Goal: Task Accomplishment & Management: Manage account settings

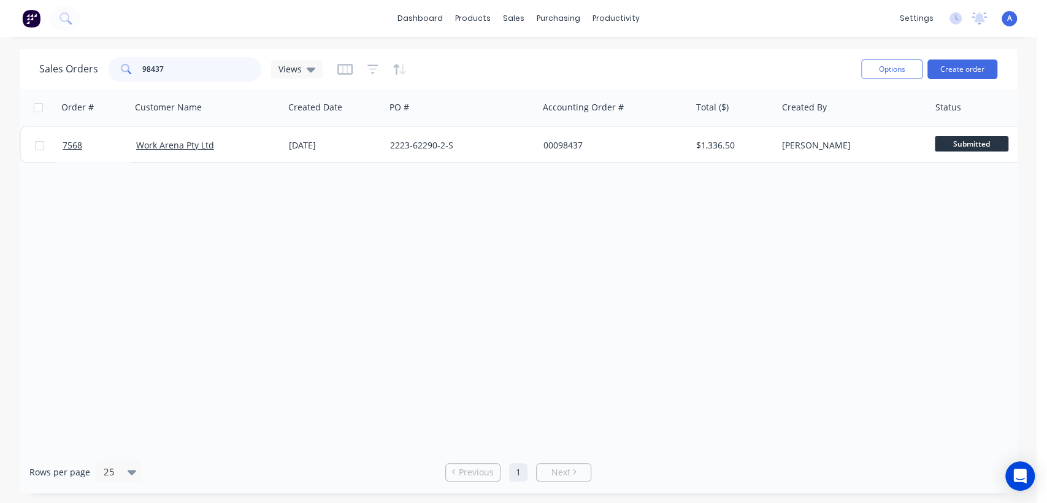
drag, startPoint x: 183, startPoint y: 68, endPoint x: 118, endPoint y: 58, distance: 65.8
click at [118, 58] on div "98437" at bounding box center [184, 69] width 153 height 25
type input "97572"
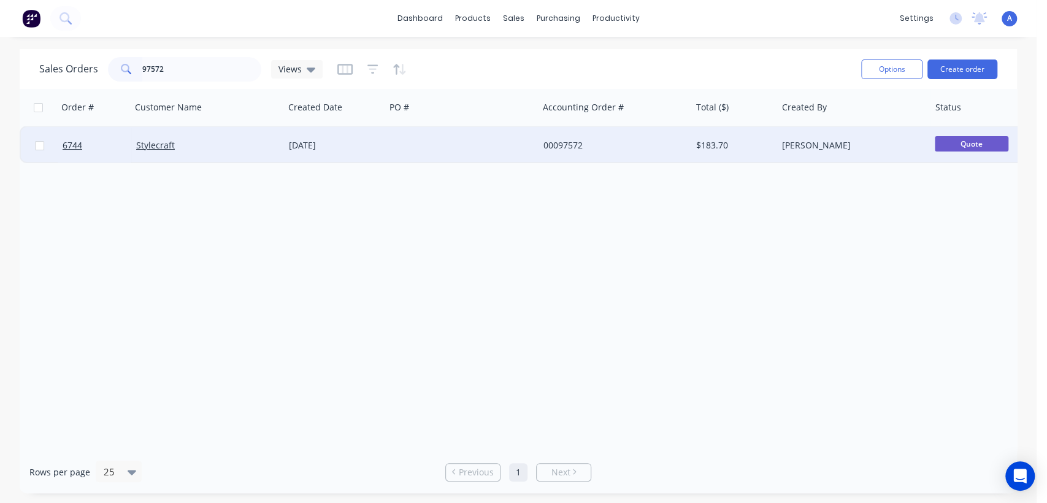
click at [467, 137] on div at bounding box center [461, 145] width 153 height 37
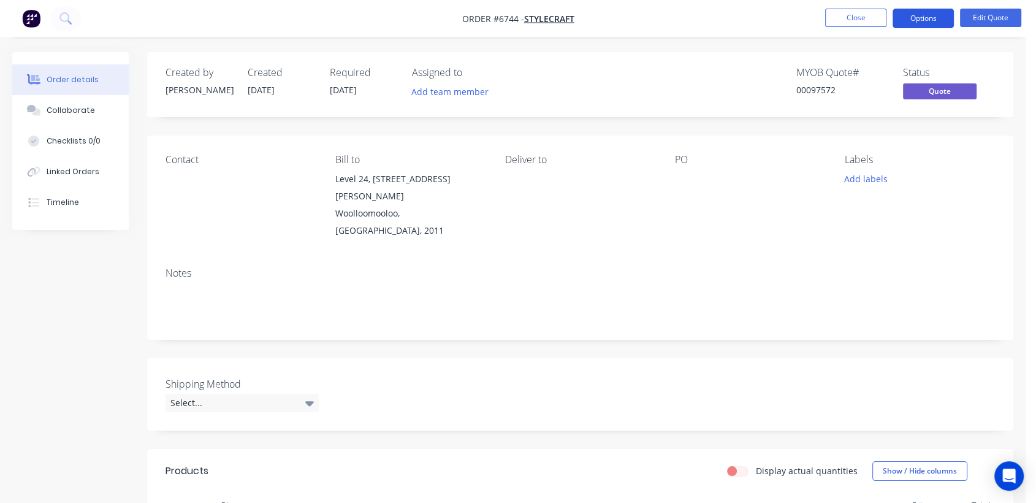
click at [917, 17] on button "Options" at bounding box center [923, 19] width 61 height 20
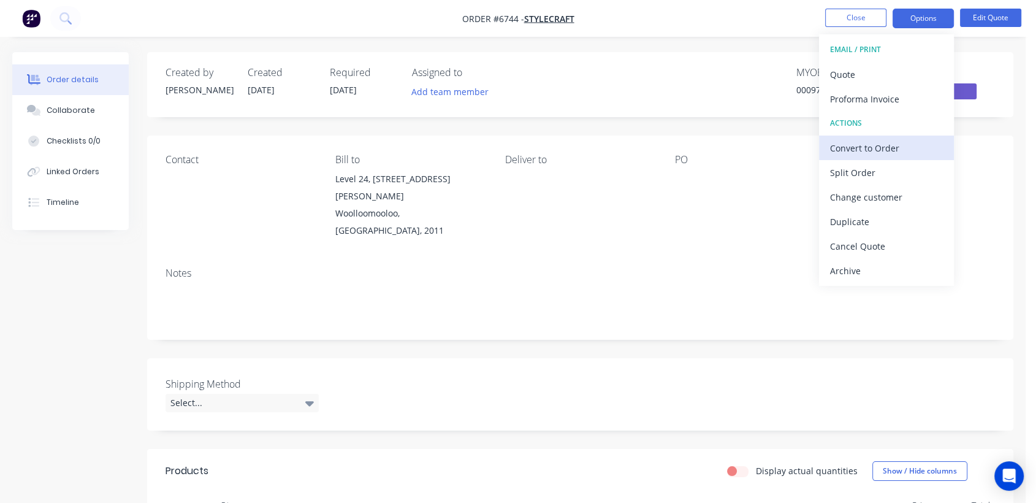
click at [866, 148] on div "Convert to Order" at bounding box center [886, 148] width 113 height 18
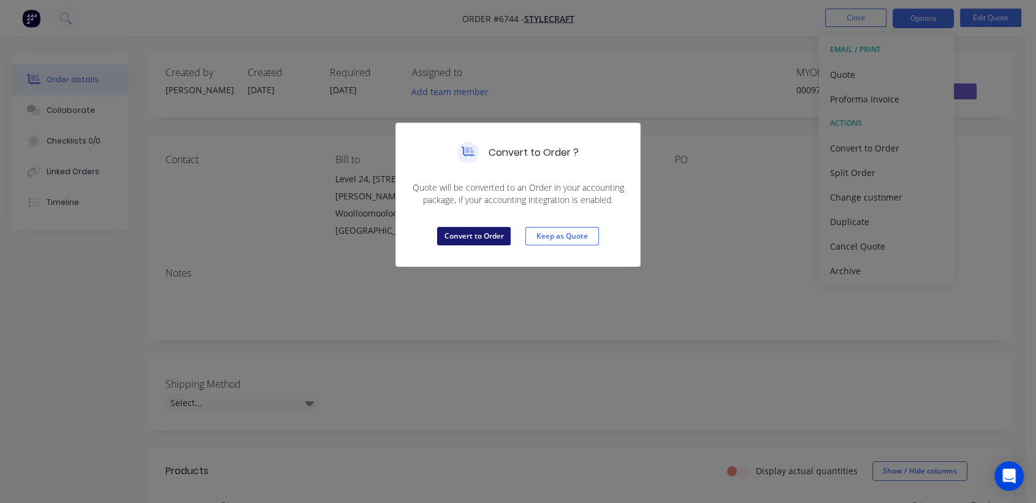
click at [485, 236] on button "Convert to Order" at bounding box center [474, 236] width 74 height 18
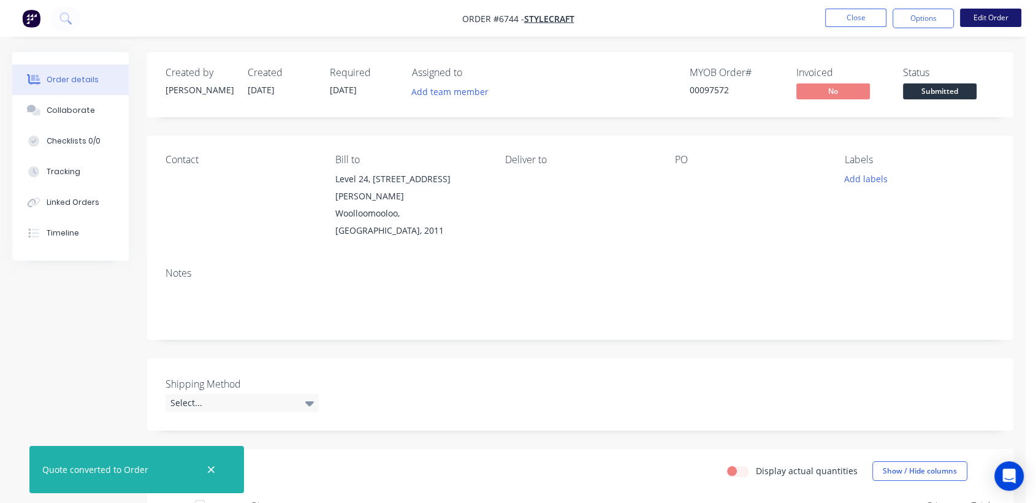
click at [987, 14] on button "Edit Order" at bounding box center [990, 18] width 61 height 18
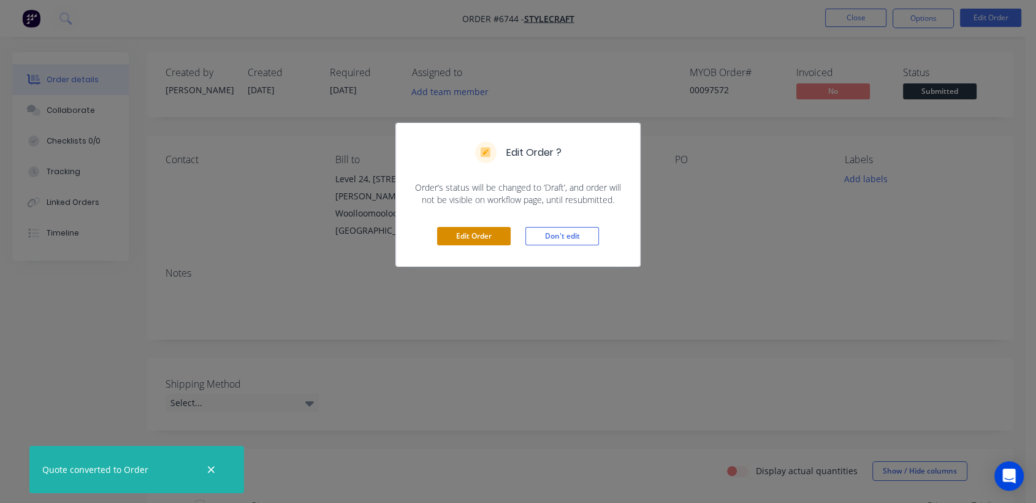
click at [476, 234] on button "Edit Order" at bounding box center [474, 236] width 74 height 18
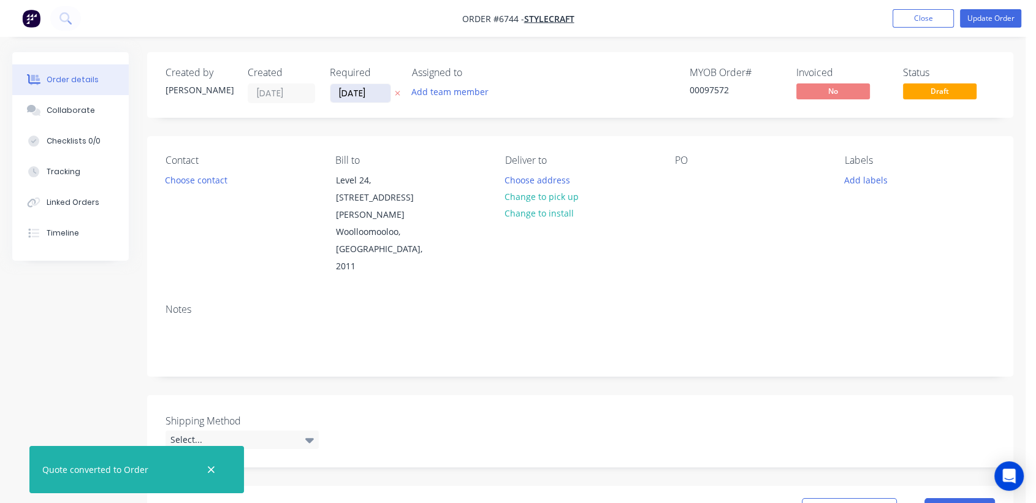
click at [378, 90] on input "[DATE]" at bounding box center [360, 93] width 60 height 18
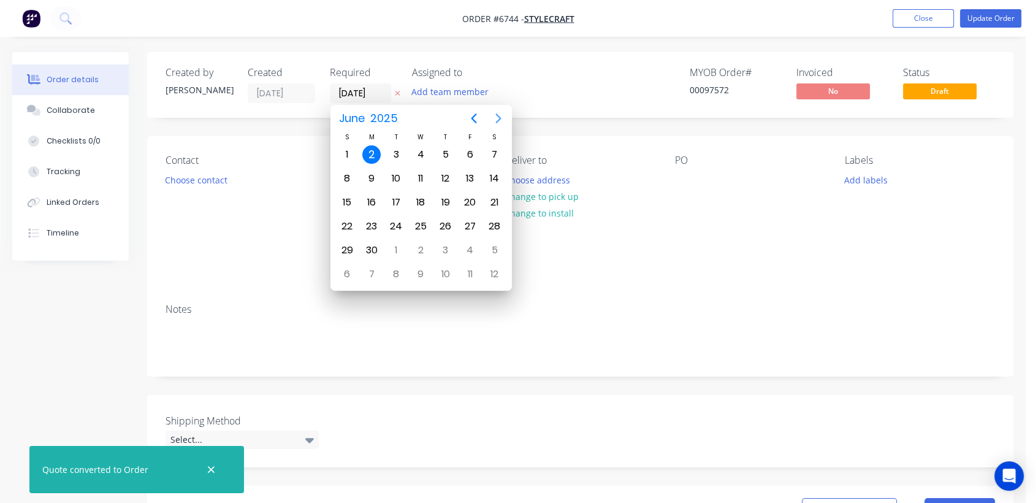
click at [495, 116] on icon "Next page" at bounding box center [498, 118] width 15 height 15
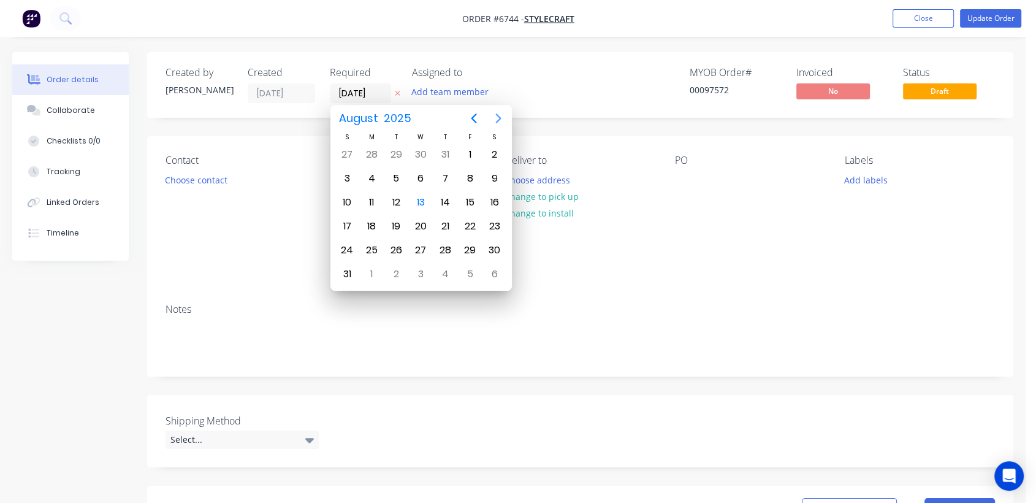
click at [495, 116] on icon "Next page" at bounding box center [498, 118] width 15 height 15
click at [417, 243] on div "31" at bounding box center [420, 250] width 18 height 18
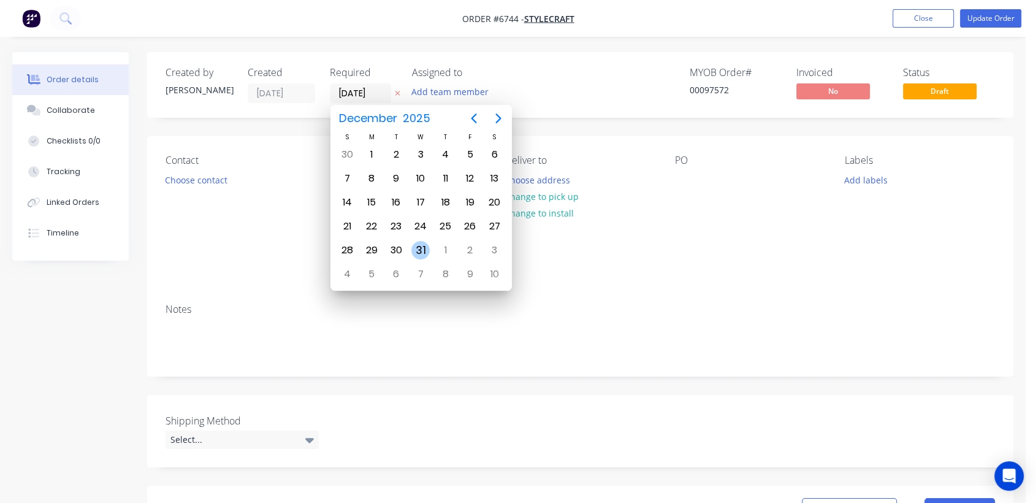
type input "[DATE]"
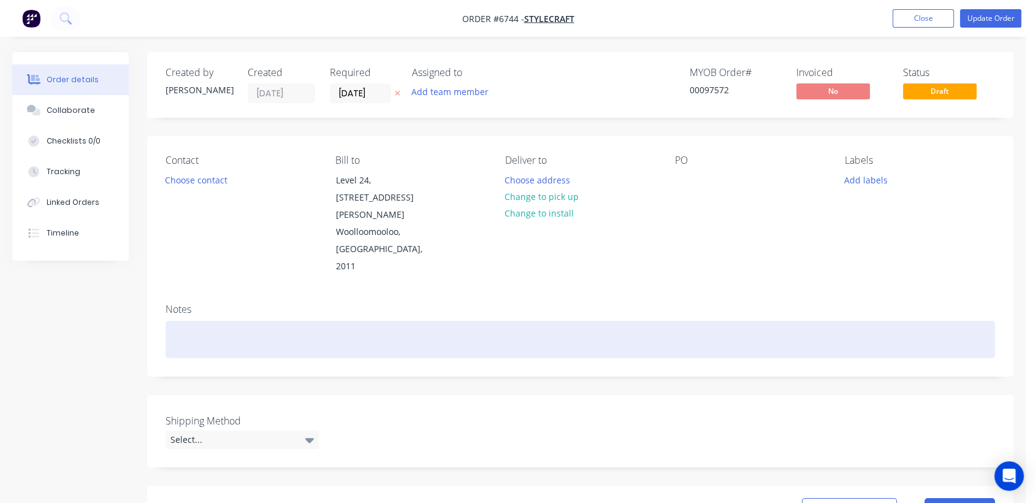
click at [201, 321] on div at bounding box center [581, 339] width 830 height 37
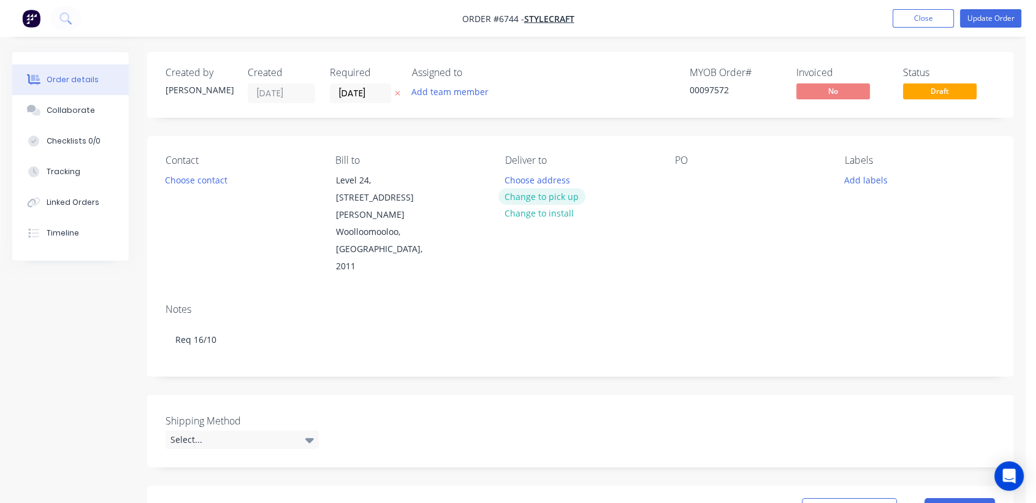
click at [553, 193] on button "Change to pick up" at bounding box center [542, 196] width 87 height 17
click at [687, 176] on div at bounding box center [685, 180] width 20 height 18
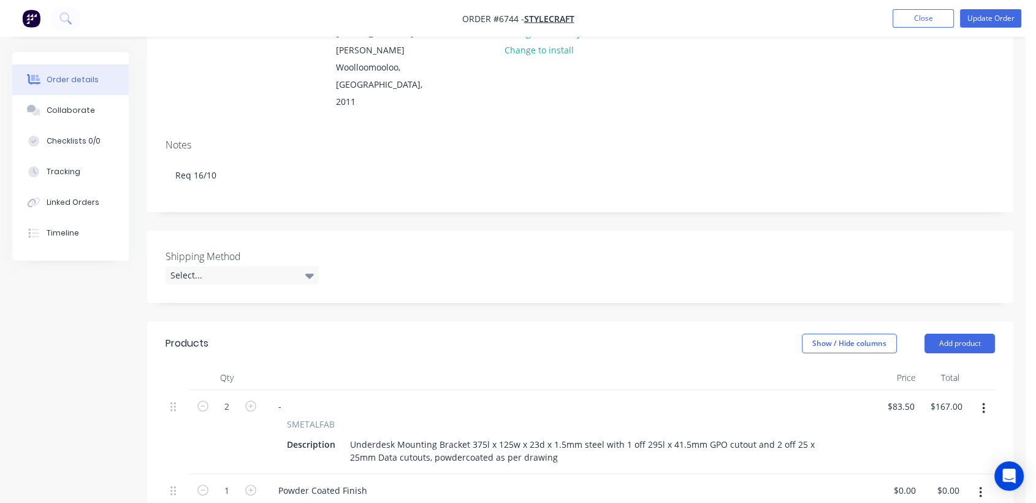
scroll to position [204, 0]
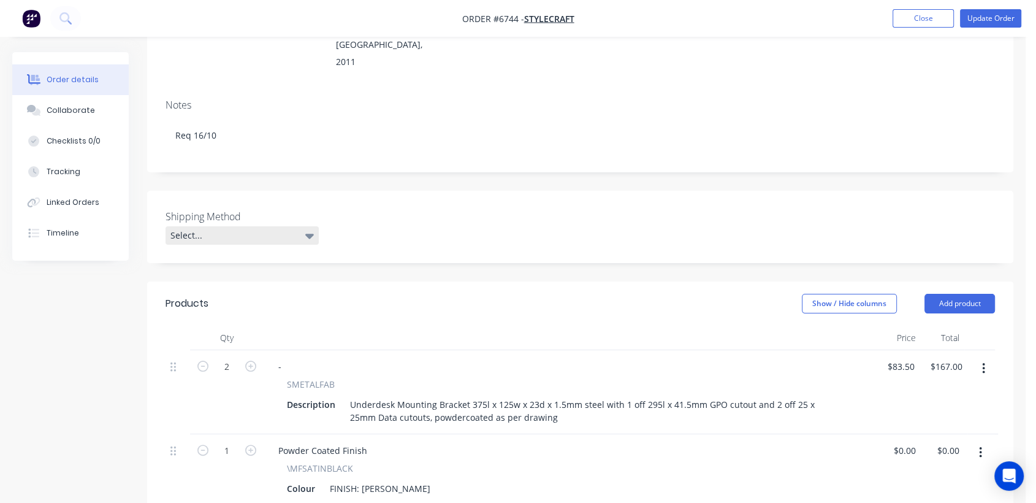
click at [229, 226] on div "Select..." at bounding box center [242, 235] width 153 height 18
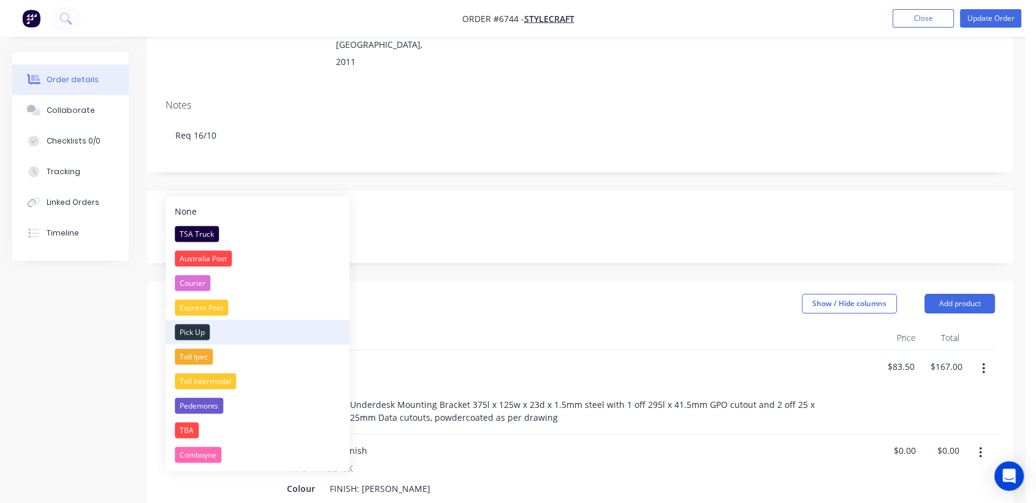
click at [190, 333] on div "Pick Up" at bounding box center [192, 332] width 35 height 16
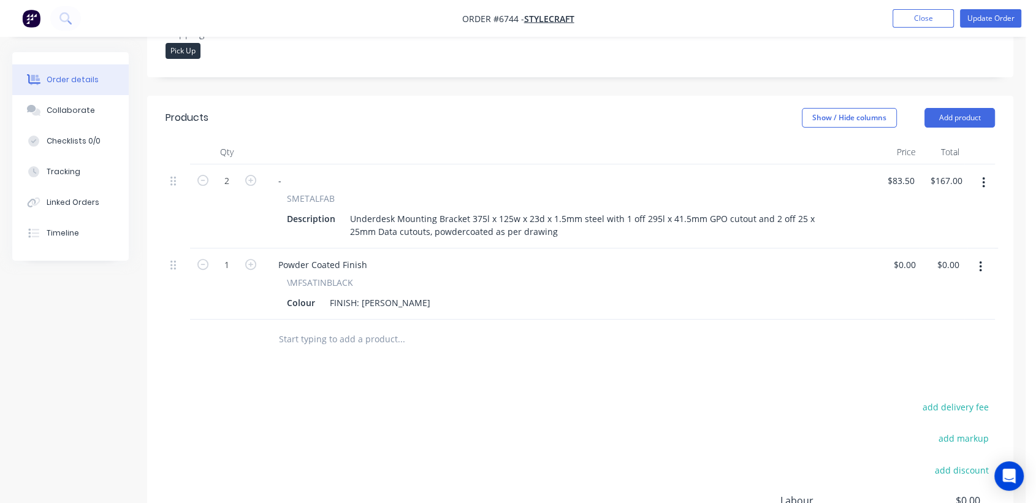
scroll to position [408, 0]
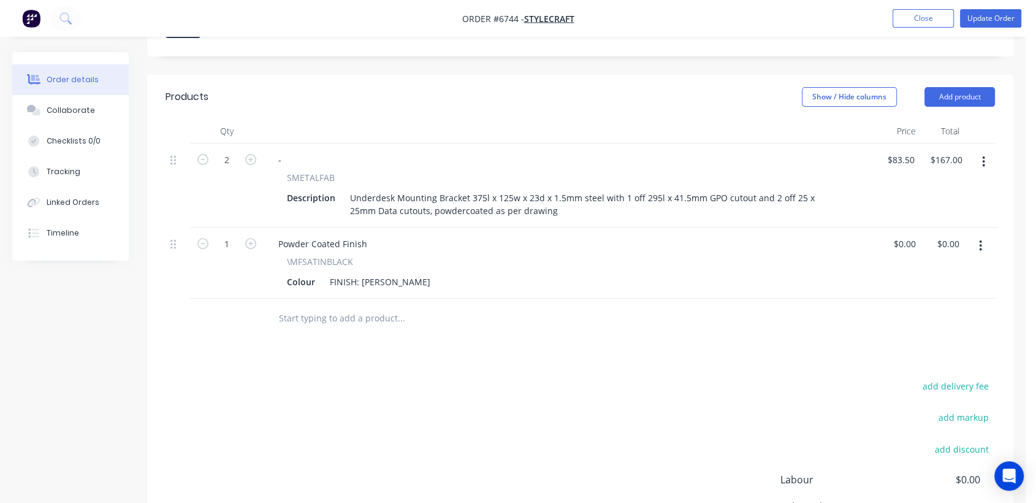
drag, startPoint x: 329, startPoint y: 279, endPoint x: 325, endPoint y: 272, distance: 8.2
click at [328, 299] on div at bounding box center [484, 319] width 441 height 40
click at [323, 306] on input "text" at bounding box center [400, 318] width 245 height 25
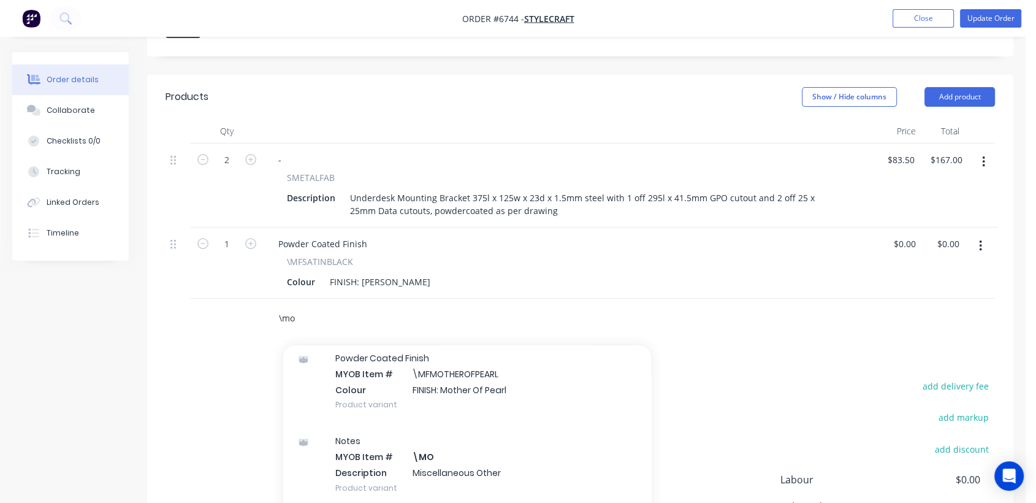
scroll to position [136, 0]
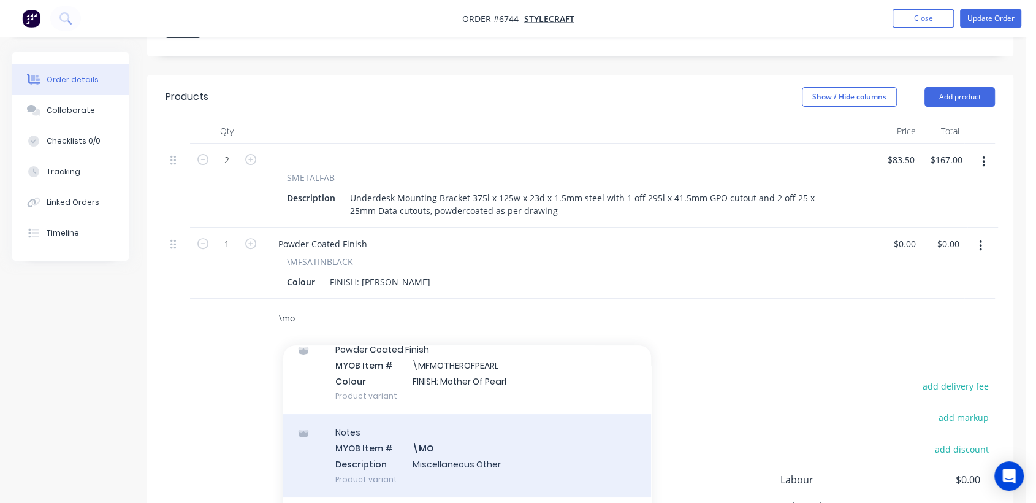
type input "\mo"
click at [421, 414] on div "Notes MYOB Item # \MO Description Miscellaneous Other Product variant" at bounding box center [467, 455] width 368 height 83
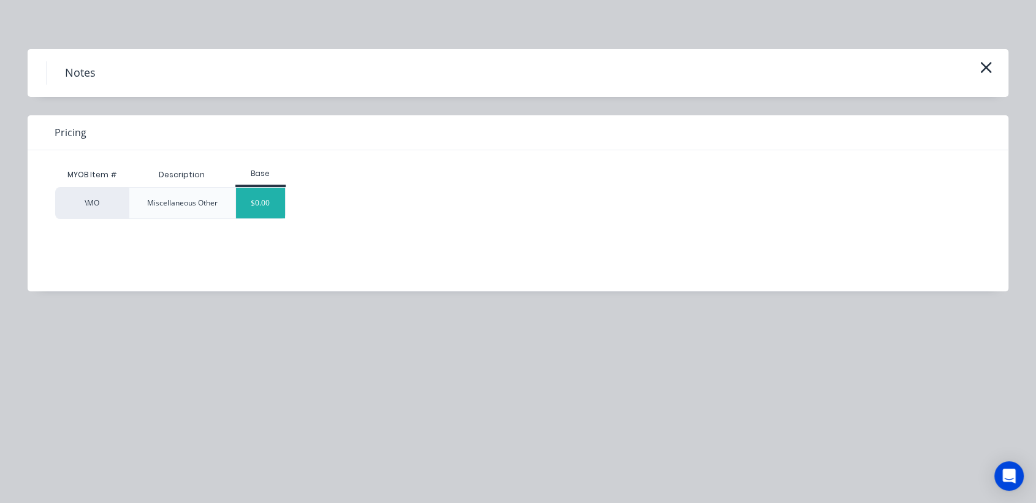
click at [270, 202] on div "$0.00" at bounding box center [261, 203] width 50 height 31
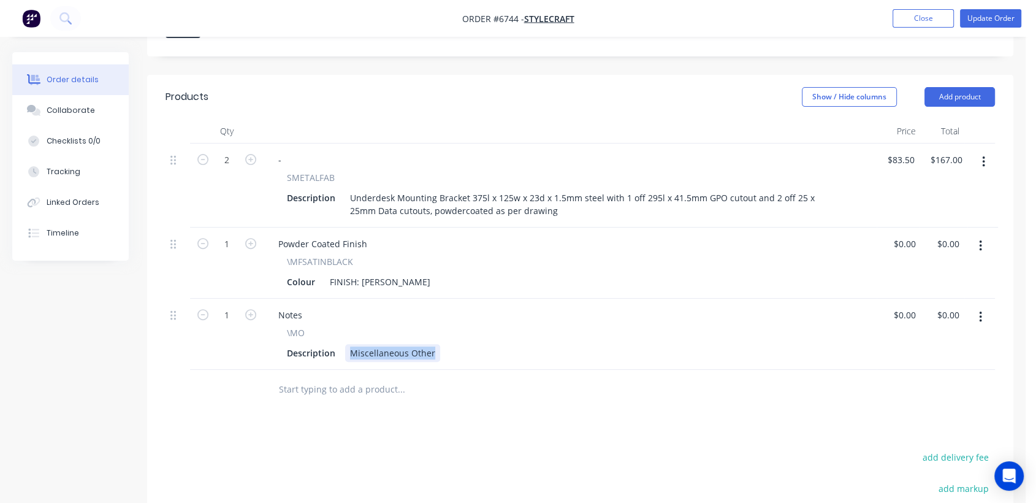
drag, startPoint x: 346, startPoint y: 299, endPoint x: 510, endPoint y: 319, distance: 164.4
click at [510, 319] on div "Qty Price Total 2 - SMETALFAB Description Underdesk Mounting Bracket 375l x 125…" at bounding box center [580, 264] width 866 height 291
type input "$0.00"
click at [78, 107] on div "Collaborate" at bounding box center [71, 110] width 48 height 11
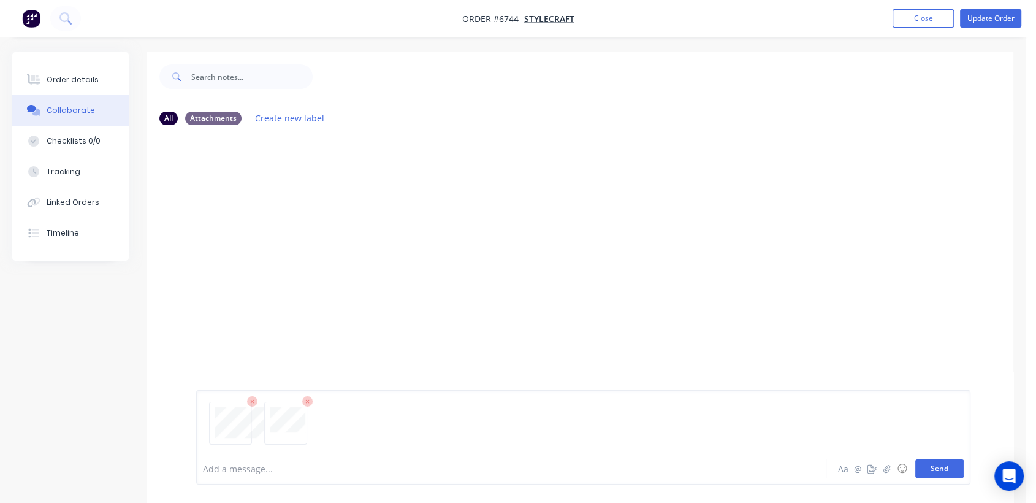
click at [925, 468] on button "Send" at bounding box center [939, 468] width 48 height 18
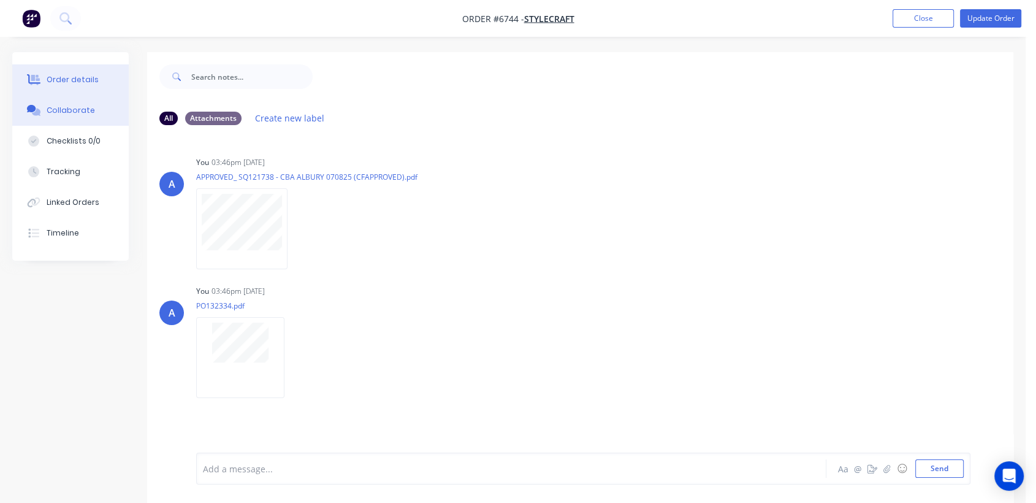
click at [63, 77] on div "Order details" at bounding box center [73, 79] width 52 height 11
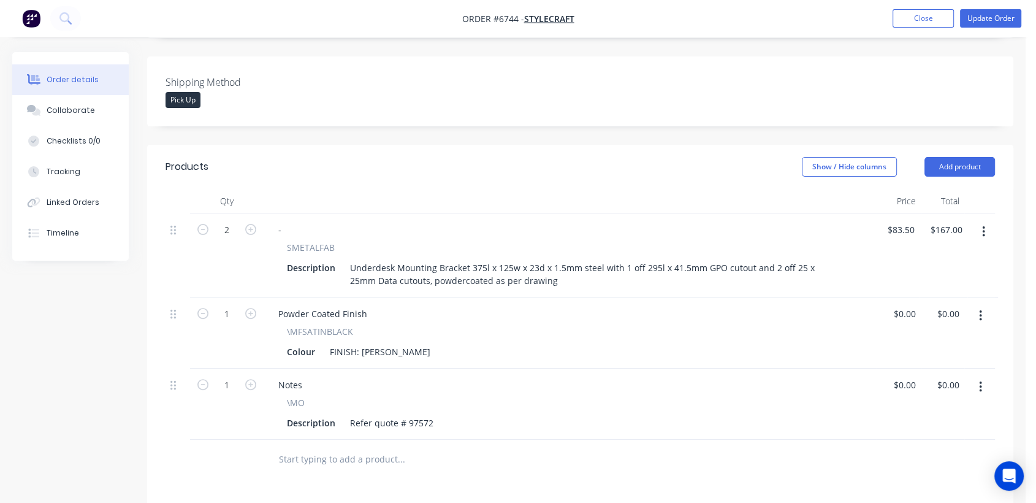
scroll to position [340, 0]
click at [358, 445] on input "text" at bounding box center [400, 457] width 245 height 25
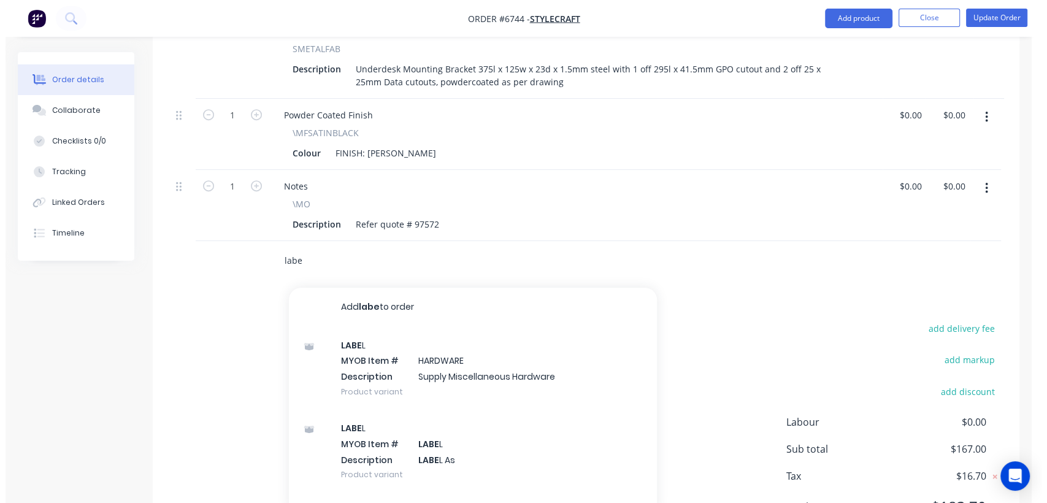
scroll to position [544, 0]
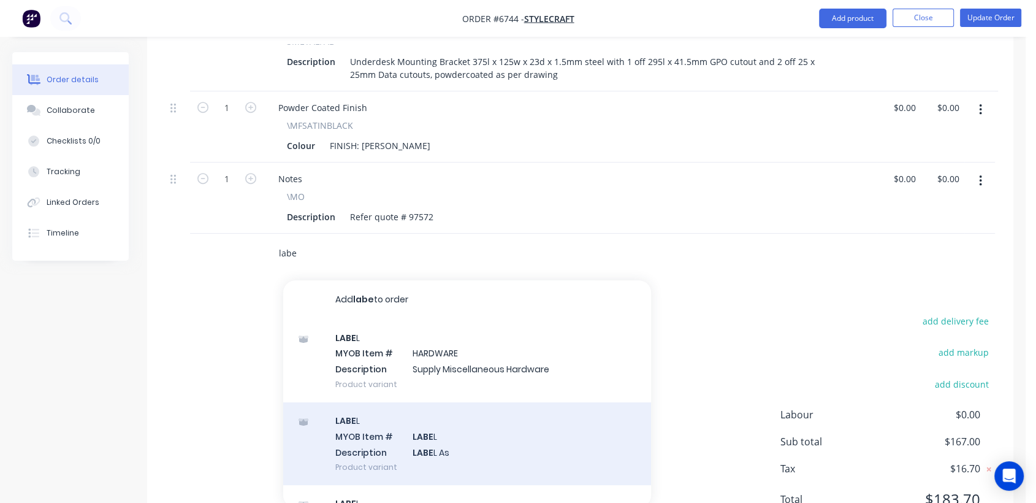
type input "labe"
click at [448, 402] on div "LABE L MYOB Item # LABE L Description LABE L As Product variant" at bounding box center [467, 443] width 368 height 83
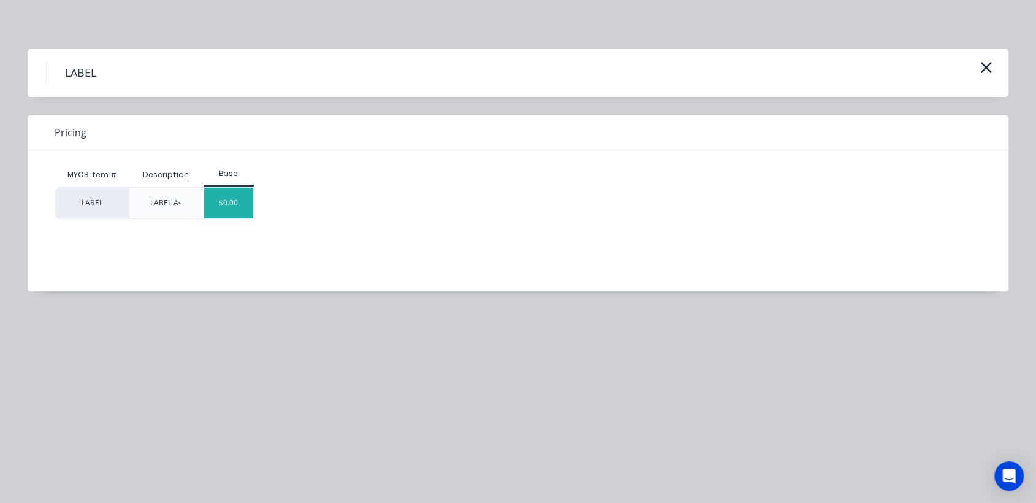
click at [227, 202] on div "$0.00" at bounding box center [229, 203] width 50 height 31
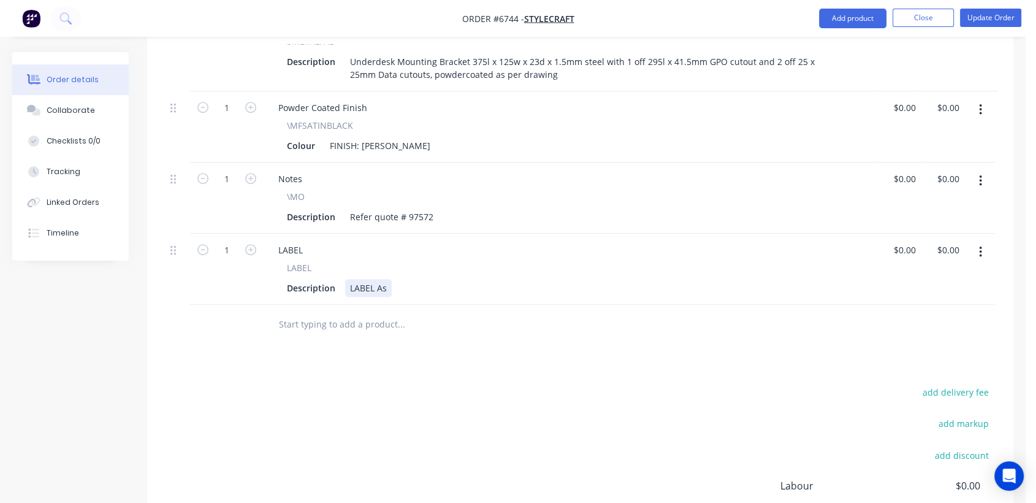
click at [390, 279] on div "LABEL As" at bounding box center [368, 288] width 47 height 18
type input "$0.00"
click at [1001, 19] on button "Update Order" at bounding box center [990, 18] width 61 height 18
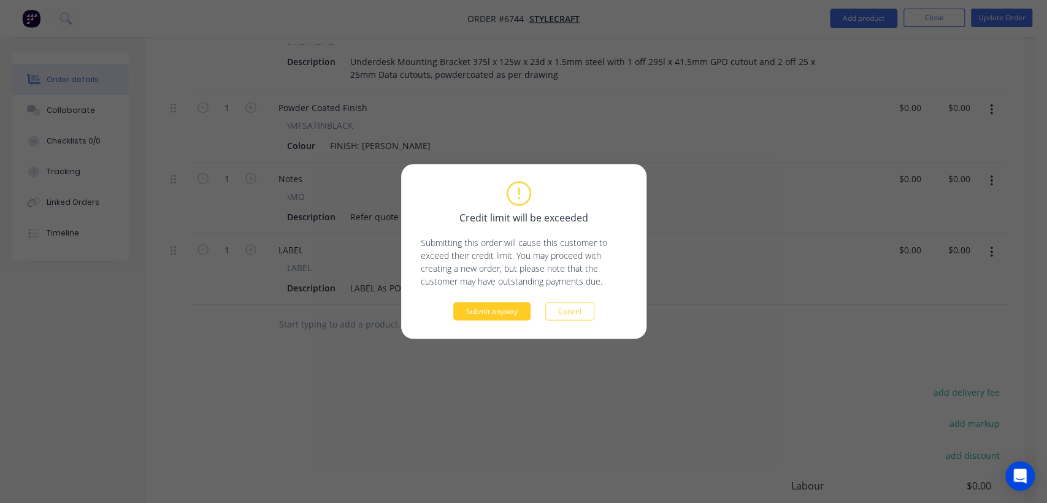
click at [508, 314] on button "Submit anyway" at bounding box center [491, 311] width 77 height 18
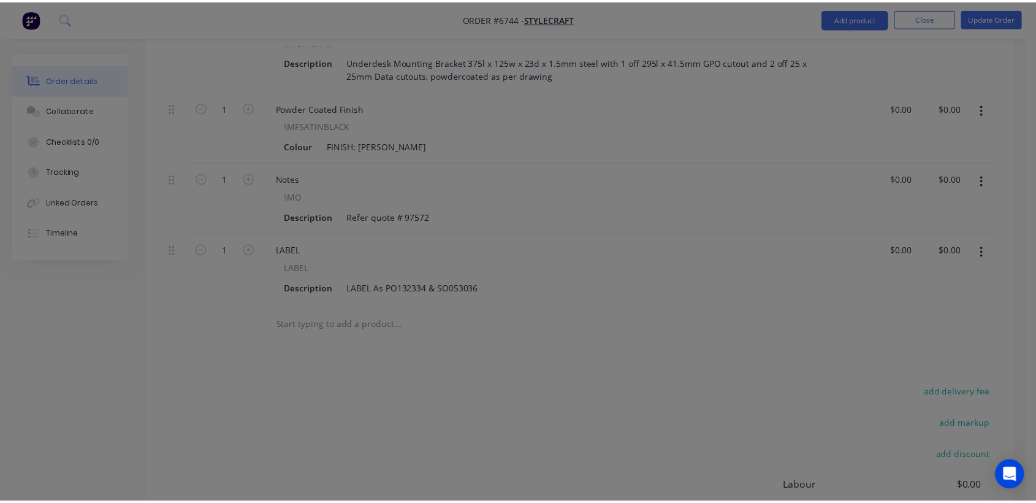
scroll to position [466, 0]
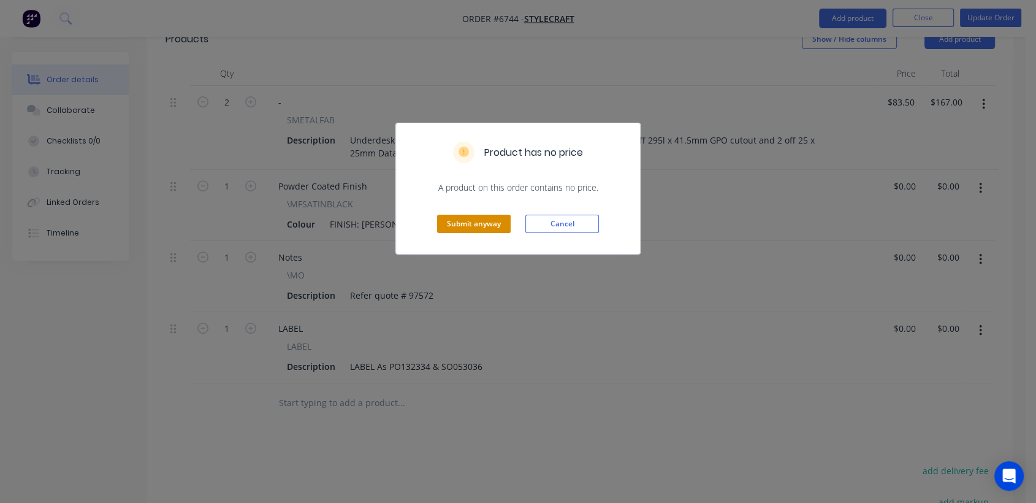
click at [476, 225] on button "Submit anyway" at bounding box center [474, 224] width 74 height 18
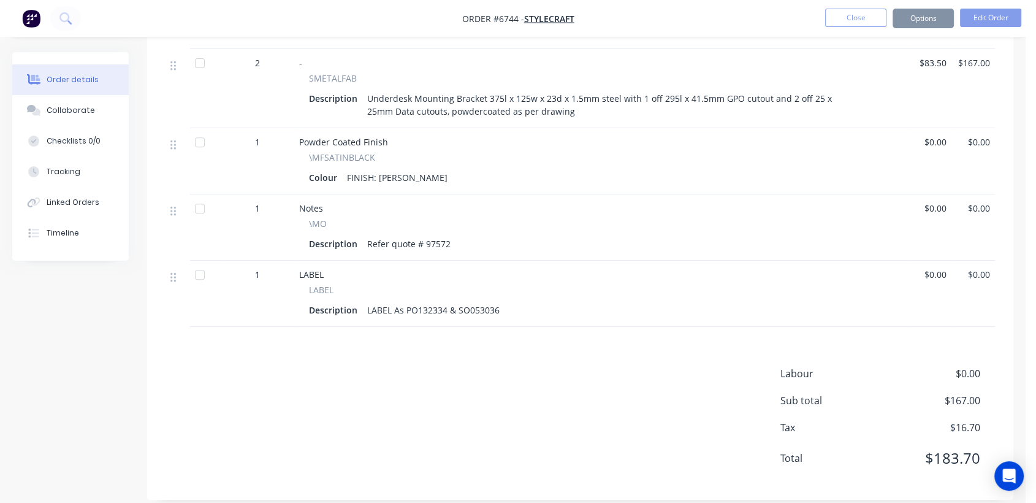
scroll to position [465, 0]
click at [865, 12] on button "Close" at bounding box center [855, 18] width 61 height 18
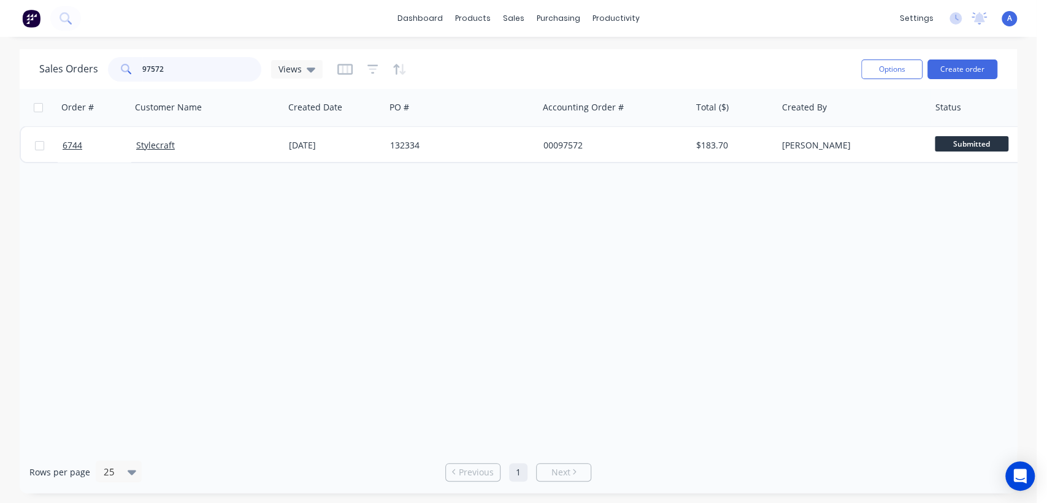
drag, startPoint x: 177, startPoint y: 67, endPoint x: 135, endPoint y: 65, distance: 41.8
click at [135, 65] on div "97572" at bounding box center [184, 69] width 153 height 25
type input "90538"
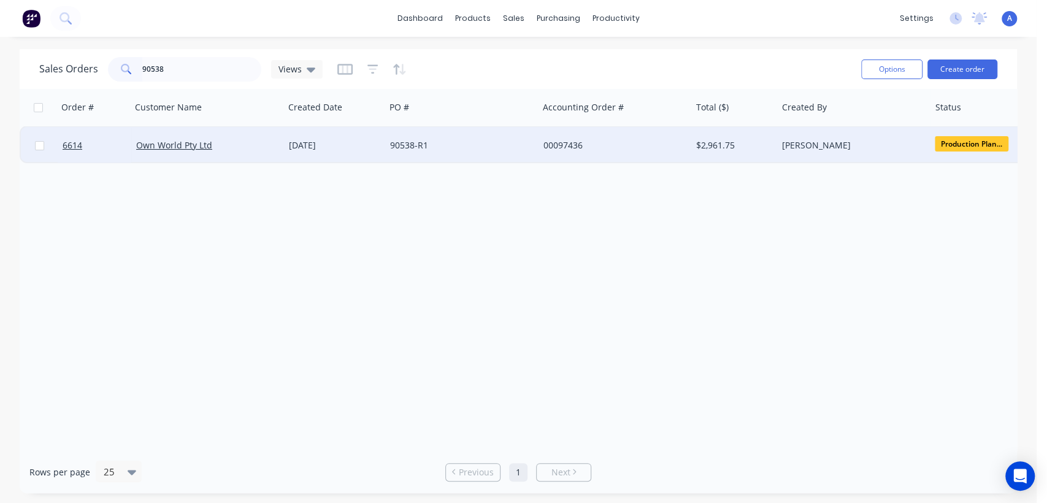
click at [356, 140] on div "[DATE]" at bounding box center [334, 145] width 91 height 12
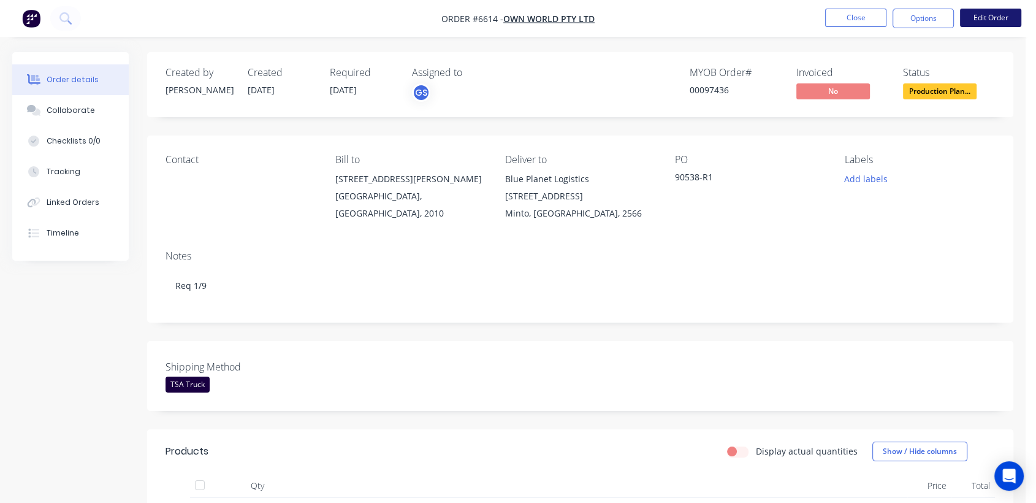
click at [990, 17] on button "Edit Order" at bounding box center [990, 18] width 61 height 18
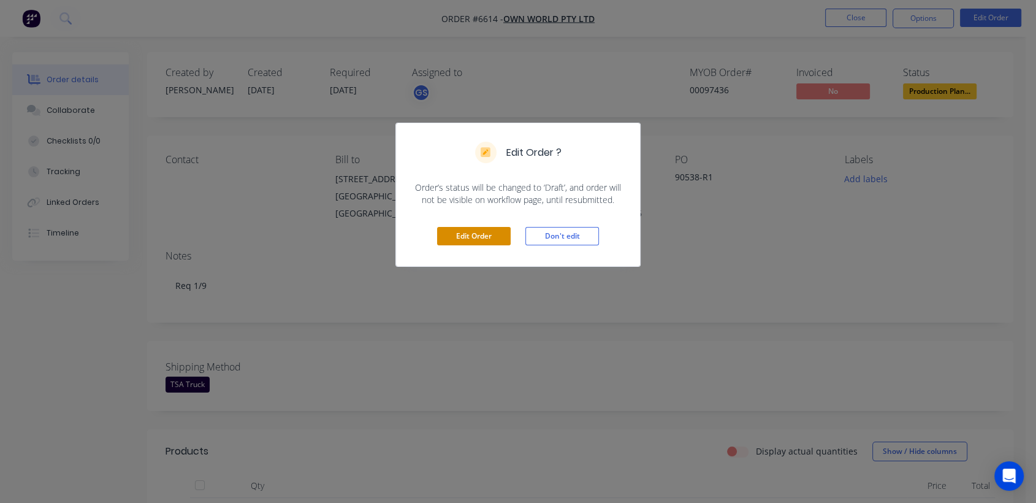
click at [486, 234] on button "Edit Order" at bounding box center [474, 236] width 74 height 18
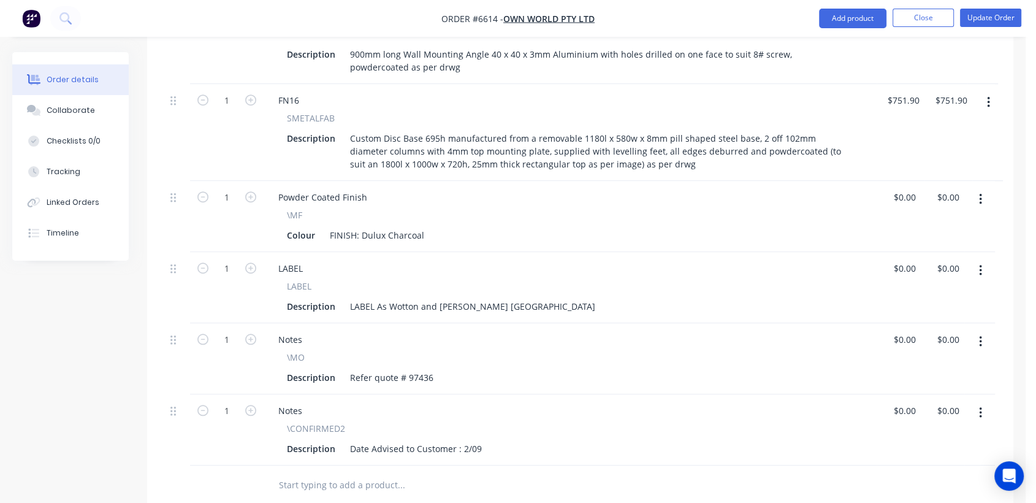
scroll to position [885, 0]
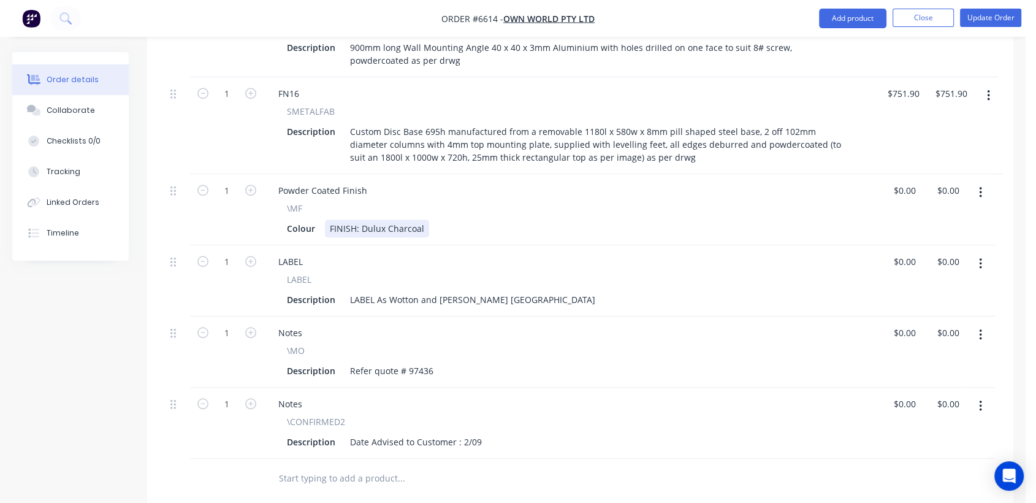
click at [427, 220] on div "Colour FINISH: Dulux Charcoal" at bounding box center [567, 229] width 571 height 18
type input "0"
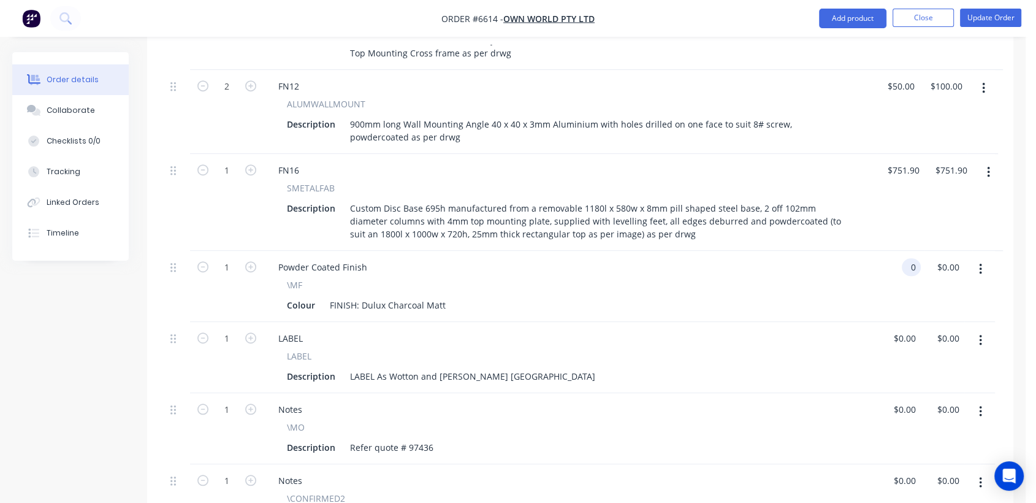
scroll to position [808, 0]
click at [98, 103] on button "Collaborate" at bounding box center [70, 110] width 117 height 31
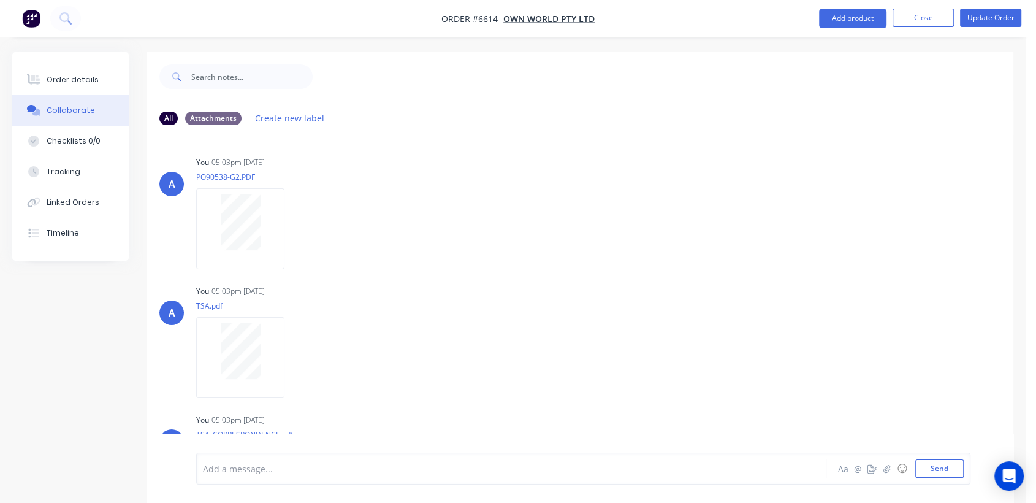
click at [286, 475] on div "Add a message..." at bounding box center [488, 468] width 571 height 18
click at [931, 469] on button "Send" at bounding box center [939, 468] width 48 height 18
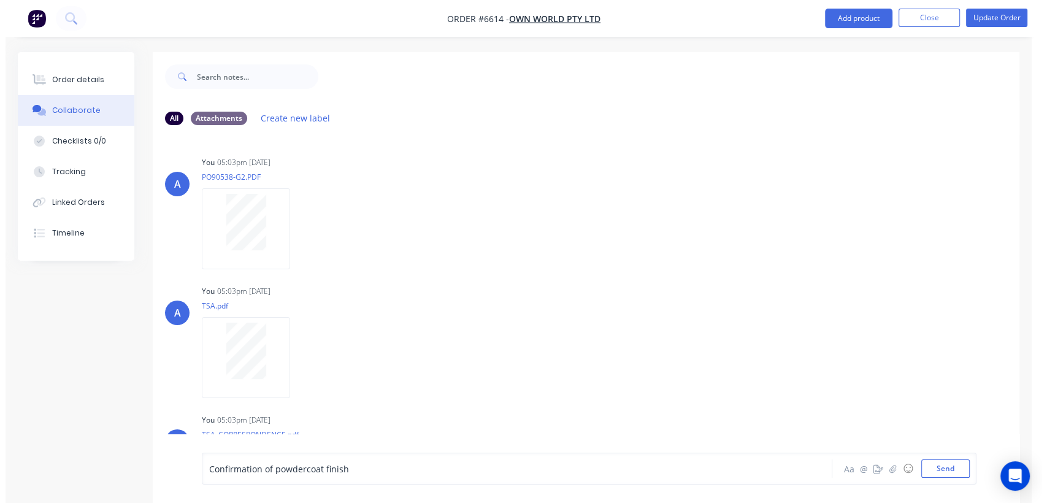
scroll to position [860, 0]
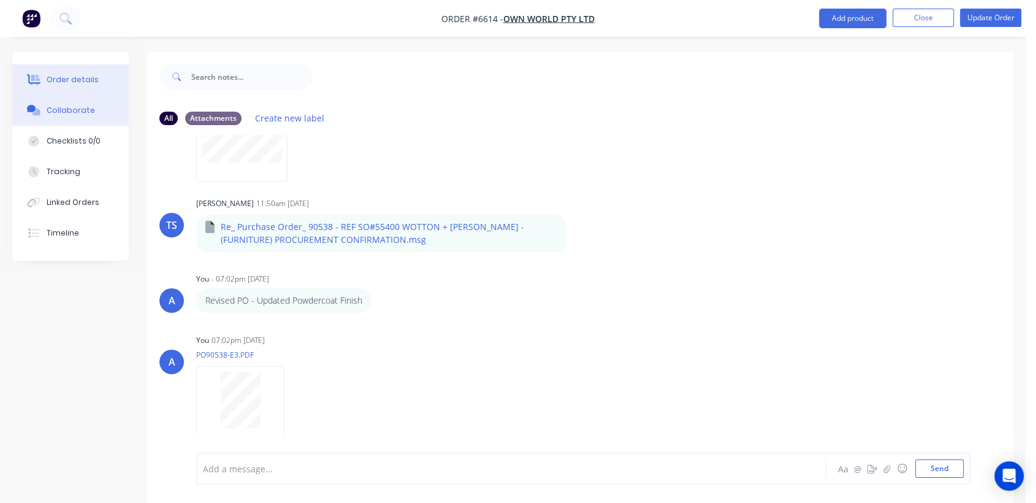
click at [78, 78] on div "Order details" at bounding box center [73, 79] width 52 height 11
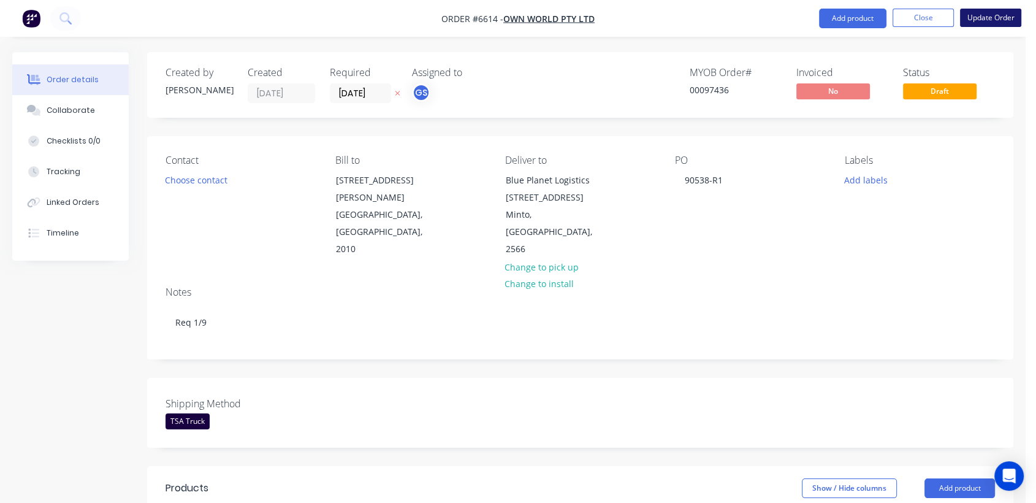
click at [1002, 15] on button "Update Order" at bounding box center [990, 18] width 61 height 18
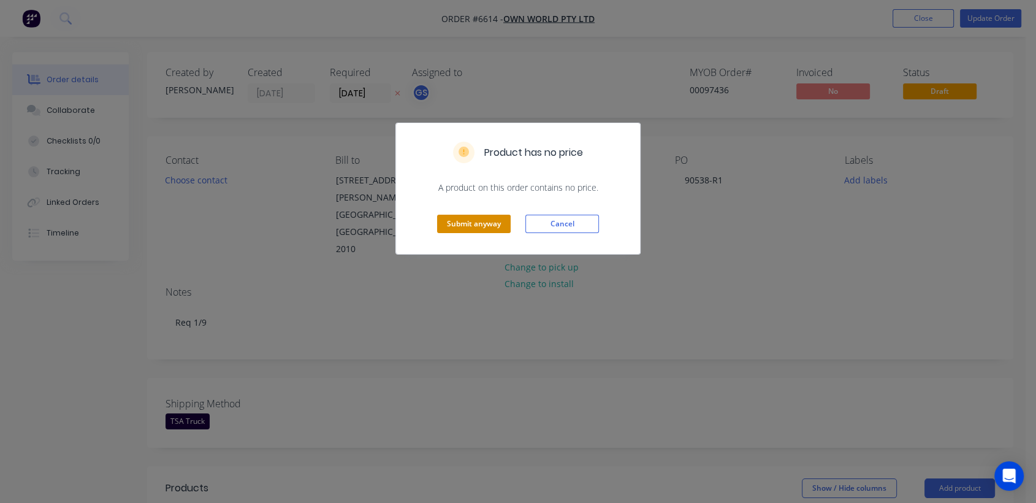
click at [467, 225] on button "Submit anyway" at bounding box center [474, 224] width 74 height 18
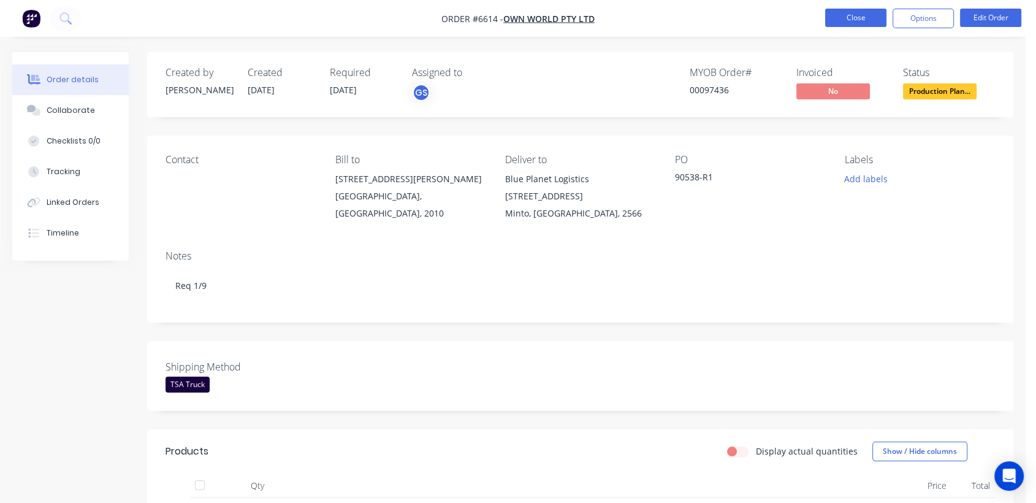
click at [860, 13] on button "Close" at bounding box center [855, 18] width 61 height 18
